Goal: Information Seeking & Learning: Learn about a topic

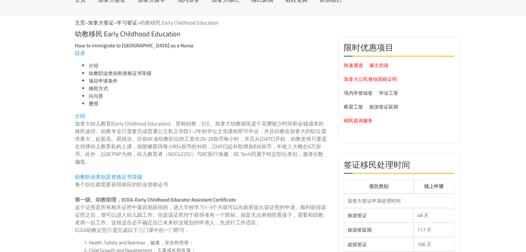
scroll to position [55, 0]
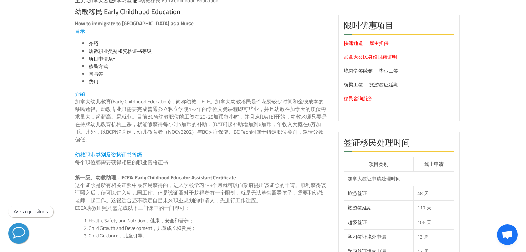
drag, startPoint x: 223, startPoint y: 101, endPoint x: 275, endPoint y: 101, distance: 52.1
click at [275, 101] on p "加拿大幼儿教育(Early Childhood Education)，简称幼教，ECE。加拿大幼教移民是个花费较少时间和金钱成本的移民途径。幼教专业只需要完成…" at bounding box center [201, 121] width 253 height 46
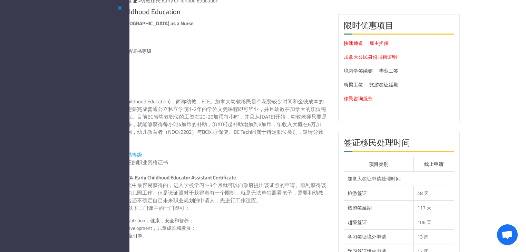
click at [119, 9] on button "button" at bounding box center [120, 8] width 8 height 9
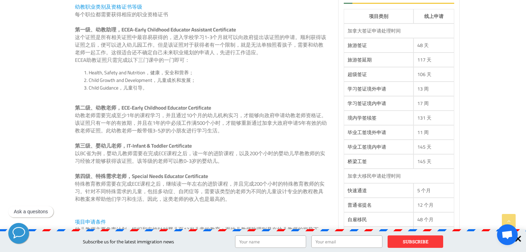
scroll to position [221, 0]
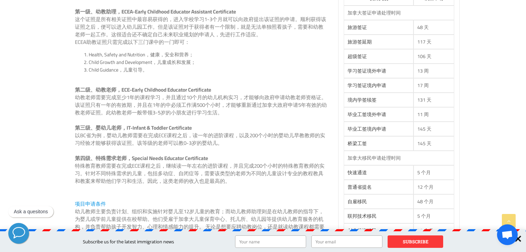
drag, startPoint x: 89, startPoint y: 99, endPoint x: 216, endPoint y: 109, distance: 127.4
click at [210, 108] on p "幼教老师需要完成至少1年的课程学习，并且通过10个月的幼儿机构实习，才能够向政府申请幼教老师资格证。该证照只有一年的有效期，并且在1年的中必须工作满500个小…" at bounding box center [201, 105] width 253 height 23
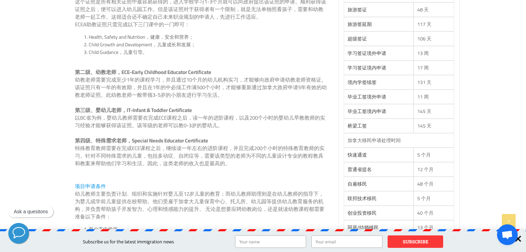
scroll to position [248, 0]
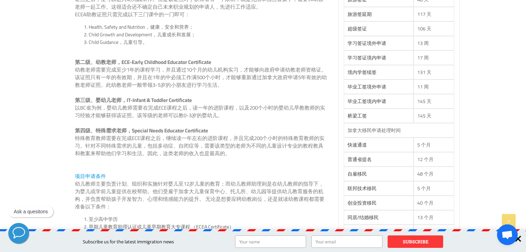
drag, startPoint x: 141, startPoint y: 108, endPoint x: 148, endPoint y: 120, distance: 13.7
click at [175, 109] on p "以BC省为例，婴幼儿教师需要在完成ECE课程之后，读一年的进阶课程，以及200个小时的婴幼儿早教教师的实习经验才能够获得该证照。该等级的老师可以教0-3岁的婴…" at bounding box center [201, 111] width 253 height 15
drag, startPoint x: 155, startPoint y: 139, endPoint x: 199, endPoint y: 144, distance: 44.8
click at [196, 143] on p "特殊教育教师需要在完成ECE课程之后，继续读一年左右的进阶课程，并且完成200个小时的特殊教育教师的实习。针对不同特殊需求的儿童，包括多动症、自闭症等，需要该…" at bounding box center [201, 145] width 253 height 23
drag, startPoint x: 224, startPoint y: 152, endPoint x: 155, endPoint y: 150, distance: 69.4
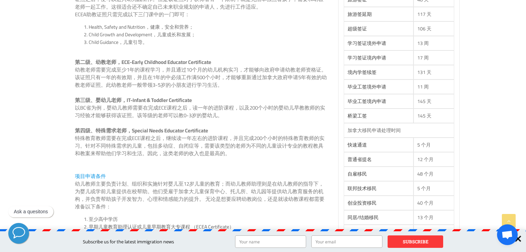
click at [159, 150] on p "特殊教育教师需要在完成ECE课程之后，继续读一年左右的进阶课程，并且完成200个小时的特殊教育教师的实习。针对不同特殊需求的儿童，包括多动症、自闭症等，需要该…" at bounding box center [201, 145] width 253 height 23
click at [115, 146] on p "特殊教育教师需要在完成ECE课程之后，继续读一年左右的进阶课程，并且完成200个小时的特殊教育教师的实习。针对不同特殊需求的儿童，包括多动症、自闭症等，需要该…" at bounding box center [201, 145] width 253 height 23
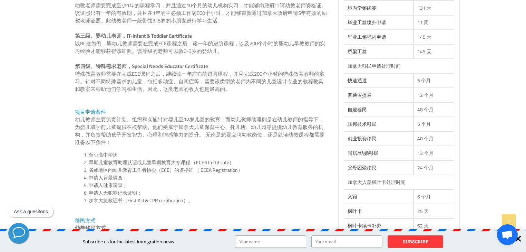
scroll to position [331, 0]
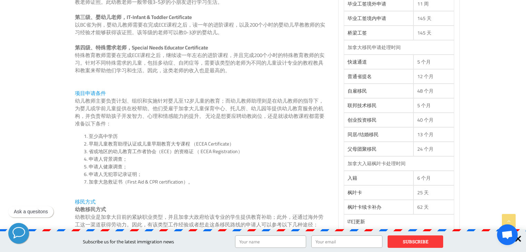
click at [116, 173] on li "申请人无犯罪记录证明；" at bounding box center [208, 174] width 239 height 8
drag, startPoint x: 95, startPoint y: 183, endPoint x: 153, endPoint y: 182, distance: 58.0
click at [152, 182] on li "加拿大急救证书（First Aid & CPR certification）。" at bounding box center [208, 182] width 239 height 8
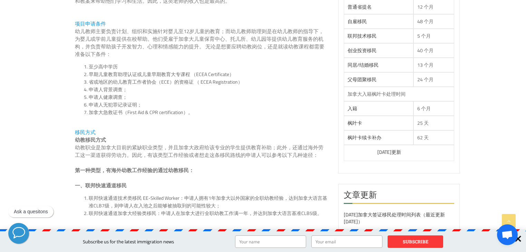
scroll to position [414, 0]
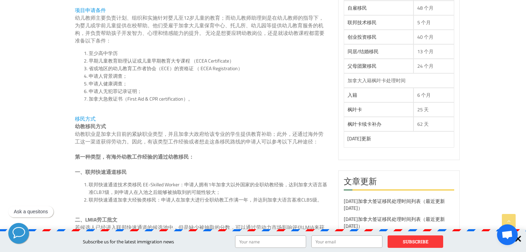
drag, startPoint x: 80, startPoint y: 127, endPoint x: 98, endPoint y: 127, distance: 17.3
click at [98, 127] on strong "幼教移民方式" at bounding box center [90, 126] width 31 height 10
drag, startPoint x: 90, startPoint y: 135, endPoint x: 102, endPoint y: 134, distance: 11.4
click at [101, 134] on p "幼教移民方式 幼教职业是加拿大目前的紧缺职业类型，并且加拿大政府给该专业的学生提供教育补助；此外，还通过海外劳工这一渠道获得劳动力。因此，有该类型工作经验或者…" at bounding box center [201, 134] width 253 height 23
drag, startPoint x: 136, startPoint y: 137, endPoint x: 155, endPoint y: 137, distance: 18.6
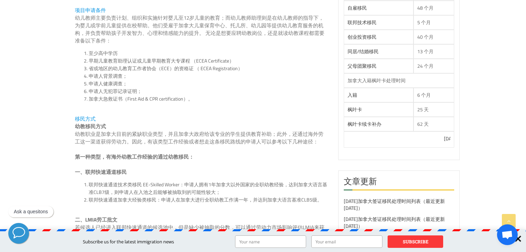
click at [149, 137] on p "幼教移民方式 幼教职业是加拿大目前的紧缺职业类型，并且加拿大政府给该专业的学生提供教育补助；此外，还通过海外劳工这一渠道获得劳动力。因此，有该类型工作经验或者…" at bounding box center [201, 134] width 253 height 23
drag, startPoint x: 178, startPoint y: 137, endPoint x: 193, endPoint y: 137, distance: 15.5
click at [188, 137] on p "幼教移民方式 幼教职业是加拿大目前的紧缺职业类型，并且加拿大政府给该专业的学生提供教育补助；此外，还通过海外劳工这一渠道获得劳动力。因此，有该类型工作经验或者…" at bounding box center [201, 134] width 253 height 23
drag, startPoint x: 213, startPoint y: 136, endPoint x: 225, endPoint y: 135, distance: 11.4
click at [225, 135] on p "幼教移民方式 幼教职业是加拿大目前的紧缺职业类型，并且加拿大政府给该专业的学生提供教育补助；此外，还通过海外劳工这一渠道获得劳动力。因此，有该类型工作经验或者…" at bounding box center [201, 134] width 253 height 23
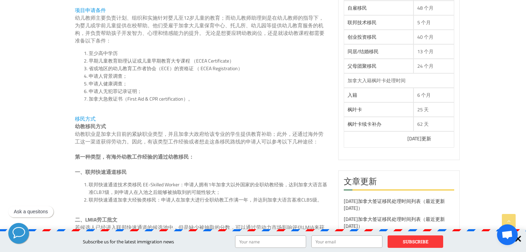
drag, startPoint x: 238, startPoint y: 135, endPoint x: 251, endPoint y: 135, distance: 12.8
click at [247, 135] on p "幼教移民方式 幼教职业是加拿大目前的紧缺职业类型，并且加拿大政府给该专业的学生提供教育补助；此外，还通过海外劳工这一渠道获得劳动力。因此，有该类型工作经验或者…" at bounding box center [201, 134] width 253 height 23
drag, startPoint x: 282, startPoint y: 135, endPoint x: 314, endPoint y: 134, distance: 32.8
click at [311, 135] on p "幼教移民方式 幼教职业是加拿大目前的紧缺职业类型，并且加拿大政府给该专业的学生提供教育补助；此外，还通过海外劳工这一渠道获得劳动力。因此，有该类型工作经验或者…" at bounding box center [201, 134] width 253 height 23
drag, startPoint x: 314, startPoint y: 134, endPoint x: 301, endPoint y: 136, distance: 14.0
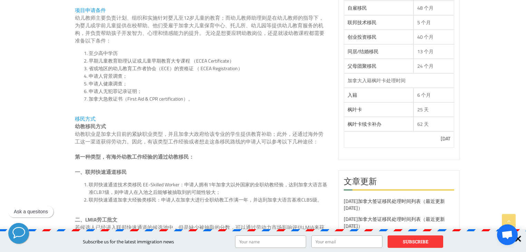
click at [315, 134] on p "幼教移民方式 幼教职业是加拿大目前的紧缺职业类型，并且加拿大政府给该专业的学生提供教育补助；此外，还通过海外劳工这一渠道获得劳动力。因此，有该类型工作经验或者…" at bounding box center [201, 134] width 253 height 23
drag, startPoint x: 86, startPoint y: 143, endPoint x: 120, endPoint y: 143, distance: 33.8
click at [114, 143] on p "幼教移民方式 幼教职业是加拿大目前的紧缺职业类型，并且加拿大政府给该专业的学生提供教育补助；此外，还通过海外劳工这一渠道获得劳动力。因此，有该类型工作经验或者…" at bounding box center [201, 134] width 253 height 23
drag, startPoint x: 142, startPoint y: 143, endPoint x: 153, endPoint y: 143, distance: 10.7
click at [147, 143] on p "幼教移民方式 幼教职业是加拿大目前的紧缺职业类型，并且加拿大政府给该专业的学生提供教育补助；此外，还通过海外劳工这一渠道获得劳动力。因此，有该类型工作经验或者…" at bounding box center [201, 134] width 253 height 23
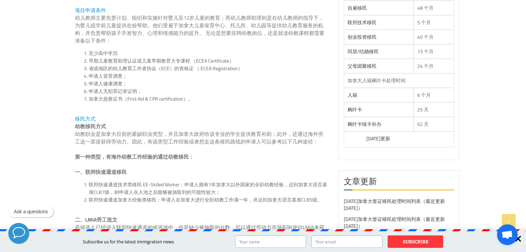
drag, startPoint x: 192, startPoint y: 142, endPoint x: 297, endPoint y: 142, distance: 104.9
click at [291, 142] on p "幼教移民方式 幼教职业是加拿大目前的紧缺职业类型，并且加拿大政府给该专业的学生提供教育补助；此外，还通过海外劳工这一渠道获得劳动力。因此，有该类型工作经验或者…" at bounding box center [201, 134] width 253 height 23
drag, startPoint x: 121, startPoint y: 156, endPoint x: 186, endPoint y: 157, distance: 64.5
click at [185, 157] on strong "第一种类型，有海外幼教工作经验的通过幼教移民：" at bounding box center [134, 157] width 119 height 10
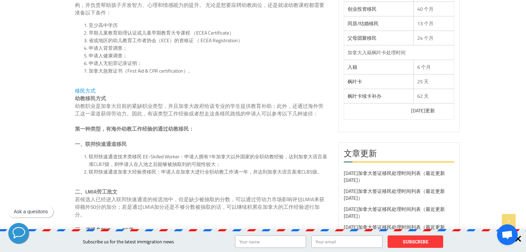
scroll to position [469, 0]
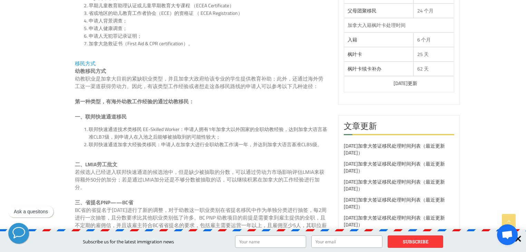
drag, startPoint x: 91, startPoint y: 119, endPoint x: 123, endPoint y: 119, distance: 31.7
click at [123, 119] on strong "一、联邦快速通道移民" at bounding box center [101, 116] width 52 height 10
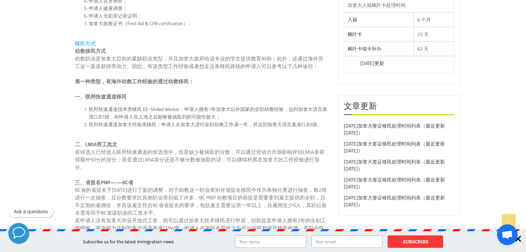
scroll to position [525, 0]
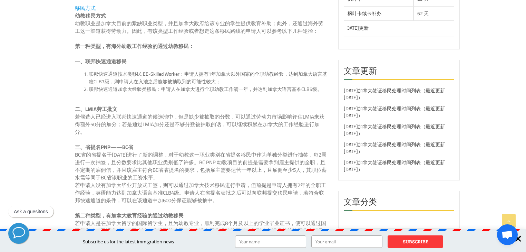
drag, startPoint x: 78, startPoint y: 117, endPoint x: 94, endPoint y: 116, distance: 15.9
click at [94, 116] on p "若候选人已经进入联邦快速通道的候选池中，但是缺少被抽取的分数，可以通过劳动力市场影响评估LMIA来获得额外50分的加分；若是通过LMIA加分还是不够分数被抽取…" at bounding box center [201, 124] width 253 height 23
drag, startPoint x: 105, startPoint y: 116, endPoint x: 114, endPoint y: 116, distance: 9.0
click at [113, 116] on p "若候选人已经进入联邦快速通道的候选池中，但是缺少被抽取的分数，可以通过劳动力市场影响评估LMIA来获得额外50分的加分；若是通过LMIA加分还是不够分数被抽取…" at bounding box center [201, 124] width 253 height 23
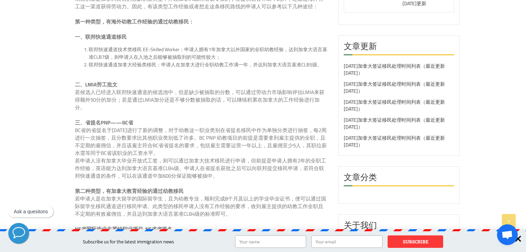
scroll to position [580, 0]
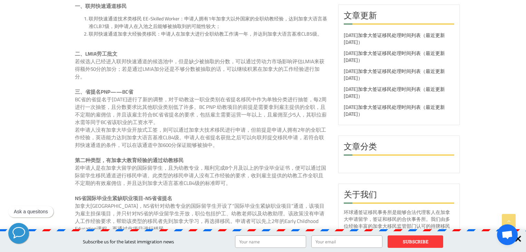
drag, startPoint x: 80, startPoint y: 99, endPoint x: 171, endPoint y: 100, distance: 90.4
click at [159, 98] on p "BC省的省提名于[DATE]进行了新的调整，对于幼教这一职业类别在省提名移民中作为单独分类进行抽签，每2周进行一次抽签，且分数要求比其他职业类别低了许多。BC…" at bounding box center [201, 111] width 253 height 30
drag, startPoint x: 171, startPoint y: 100, endPoint x: 257, endPoint y: 134, distance: 92.3
click at [251, 127] on div "How to immigrate to [GEOGRAPHIC_DATA] as a Nurse 目录 介绍 幼教职业类别和资格证书等级 项目申请条件 移民方…" at bounding box center [201, 24] width 253 height 1059
drag, startPoint x: 152, startPoint y: 163, endPoint x: 186, endPoint y: 163, distance: 34.2
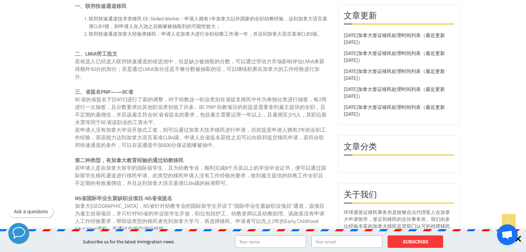
click at [186, 163] on div "How to immigrate to [GEOGRAPHIC_DATA] as a Nurse 目录 介绍 幼教职业类别和资格证书等级 项目申请条件 移民方…" at bounding box center [201, 24] width 253 height 1059
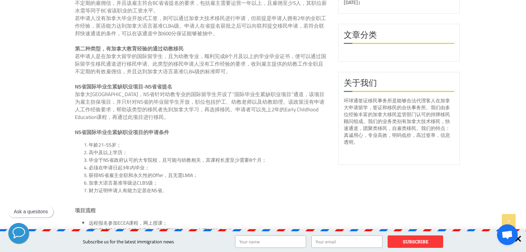
scroll to position [745, 0]
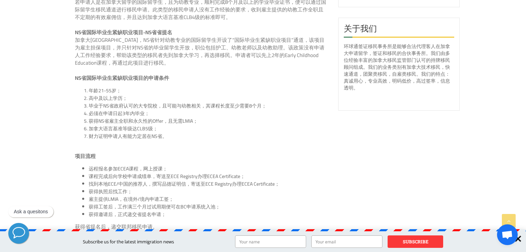
drag, startPoint x: 108, startPoint y: 99, endPoint x: 117, endPoint y: 99, distance: 9.7
click at [117, 99] on li "高中及以上学历；" at bounding box center [208, 98] width 239 height 8
drag, startPoint x: 88, startPoint y: 108, endPoint x: 104, endPoint y: 108, distance: 16.6
click at [104, 108] on li "毕业于NS省政府认可的大专院校，且可能与幼教相关，其课程长度至少需要8个月；" at bounding box center [208, 106] width 239 height 8
drag, startPoint x: 118, startPoint y: 108, endPoint x: 129, endPoint y: 107, distance: 11.4
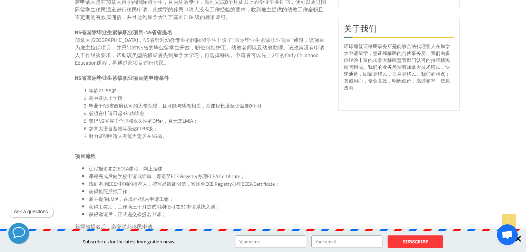
click at [129, 108] on li "毕业于NS省政府认可的大专院校，且可能与幼教相关，其课程长度至少需要8个月；" at bounding box center [208, 106] width 239 height 8
drag, startPoint x: 152, startPoint y: 107, endPoint x: 155, endPoint y: 107, distance: 3.8
click at [153, 107] on li "毕业于NS省政府认可的大专院校，且可能与幼教相关，其课程长度至少需要8个月；" at bounding box center [208, 106] width 239 height 8
drag, startPoint x: 170, startPoint y: 107, endPoint x: 189, endPoint y: 107, distance: 19.7
click at [189, 107] on li "毕业于NS省政府认可的大专院校，且可能与幼教相关，其课程长度至少需要8个月；" at bounding box center [208, 106] width 239 height 8
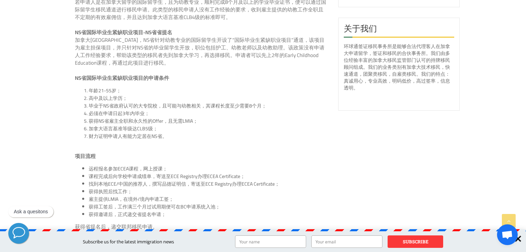
drag, startPoint x: 212, startPoint y: 107, endPoint x: 247, endPoint y: 109, distance: 34.9
click at [255, 106] on li "毕业于NS省政府认可的大专院校，且可能与幼教相关，其课程长度至少需要8个月；" at bounding box center [208, 106] width 239 height 8
drag, startPoint x: 92, startPoint y: 113, endPoint x: 139, endPoint y: 114, distance: 46.9
click at [139, 114] on li "必须在申请日起3年内毕业；" at bounding box center [208, 113] width 239 height 8
drag, startPoint x: 172, startPoint y: 121, endPoint x: 196, endPoint y: 121, distance: 23.8
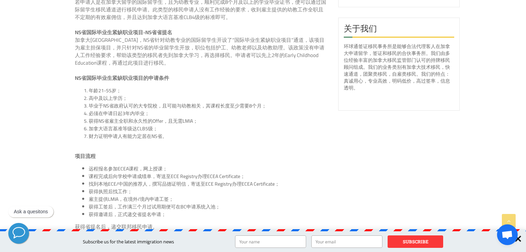
click at [196, 121] on li "获得NS省雇主全职和永久性的Offer，且无需LMIA；" at bounding box center [208, 121] width 239 height 8
drag
click at [135, 129] on li "加拿大语言基准等级达CLB5级；" at bounding box center [208, 129] width 239 height 8
click at [157, 137] on li "财力证明申请人有能力定居在NS省。" at bounding box center [208, 136] width 239 height 8
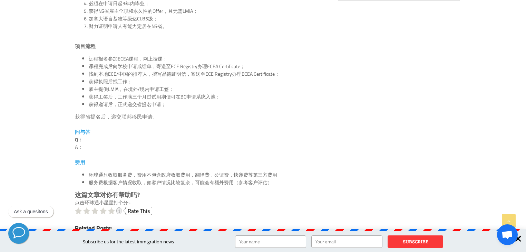
scroll to position [856, 0]
click at [142, 57] on li "远程报名参加ECEA课程，网上授课；" at bounding box center [208, 58] width 239 height 8
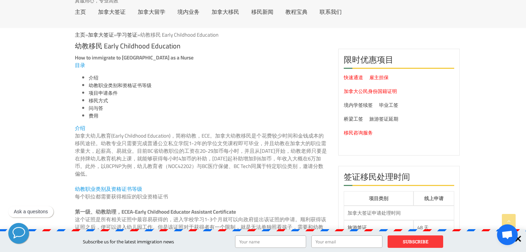
scroll to position [0, 0]
